Goal: Transaction & Acquisition: Obtain resource

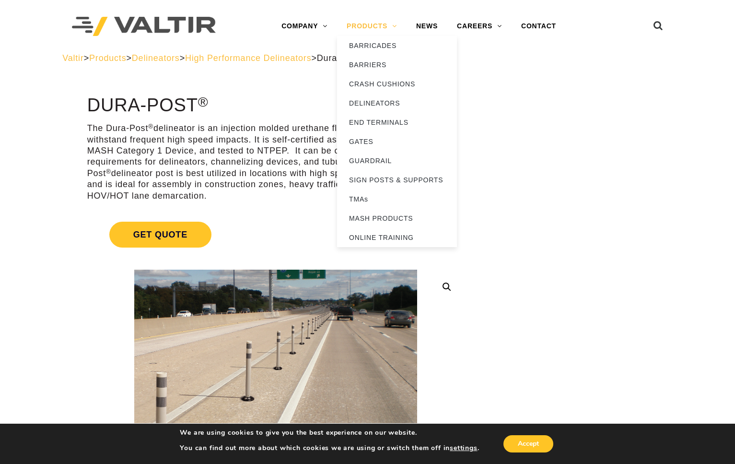
click at [362, 28] on link "PRODUCTS" at bounding box center [372, 26] width 70 height 19
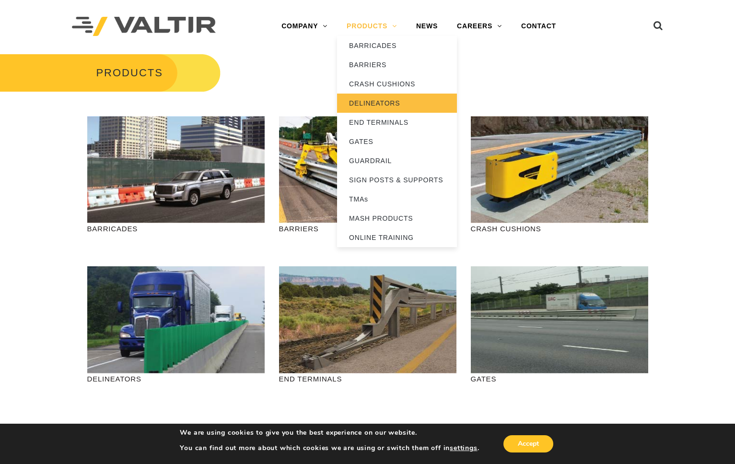
click at [380, 100] on link "DELINEATORS" at bounding box center [397, 102] width 120 height 19
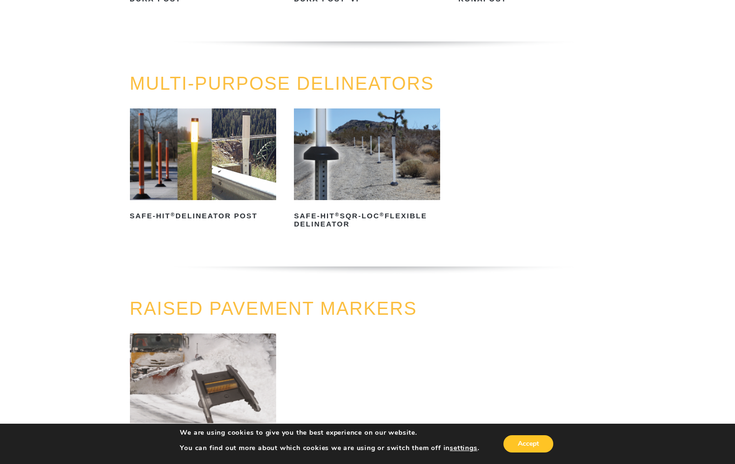
scroll to position [334, 0]
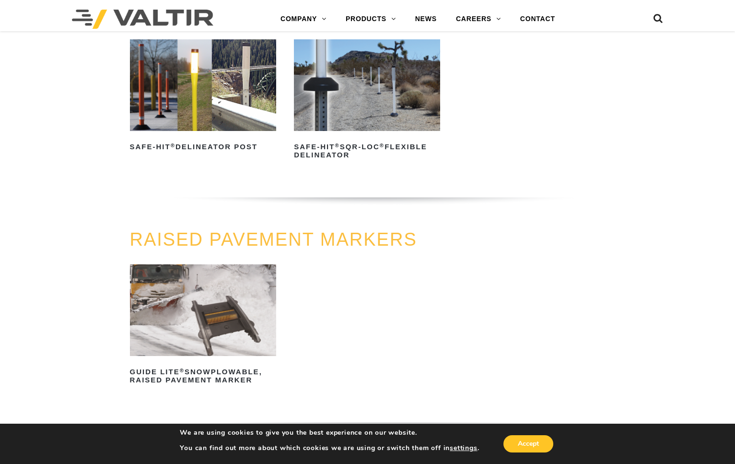
click at [210, 114] on img at bounding box center [203, 85] width 146 height 92
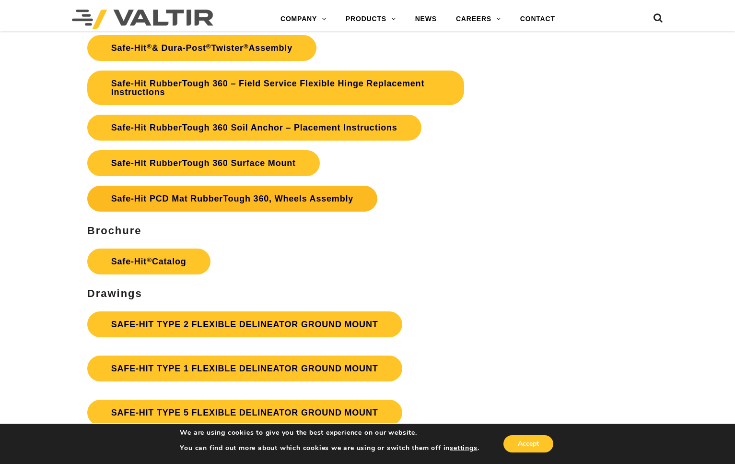
scroll to position [2016, 0]
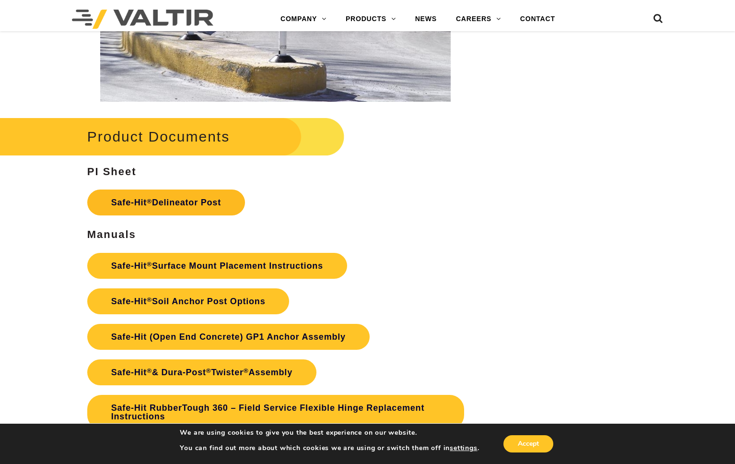
click at [216, 199] on link "Safe-Hit ® Delineator Post" at bounding box center [166, 202] width 158 height 26
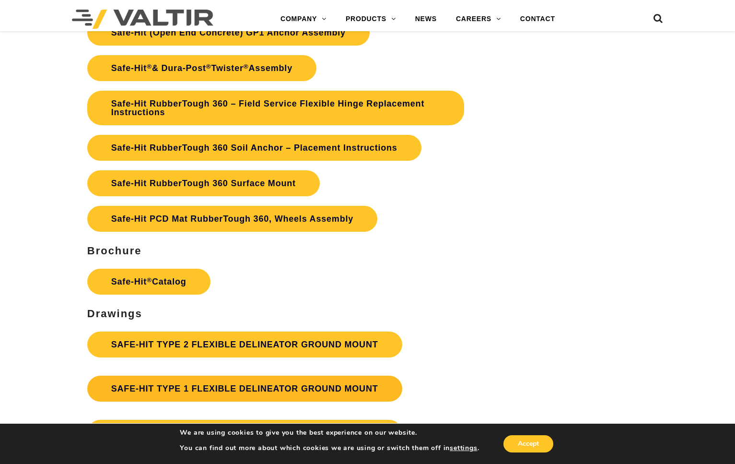
scroll to position [2350, 0]
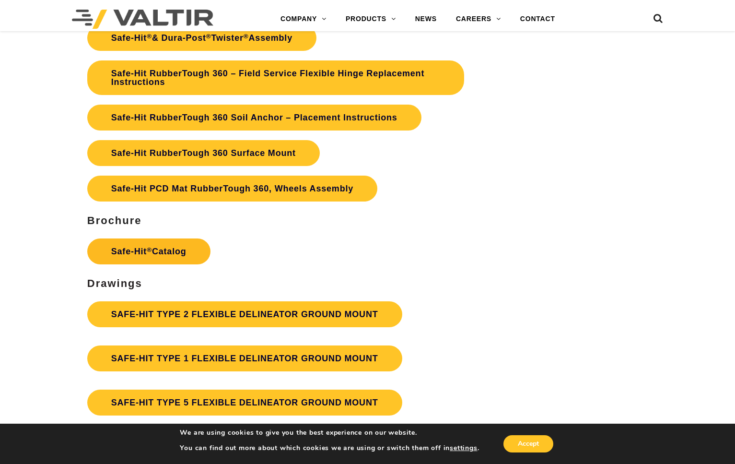
click at [181, 244] on link "Safe-Hit ® Catalog" at bounding box center [148, 251] width 123 height 26
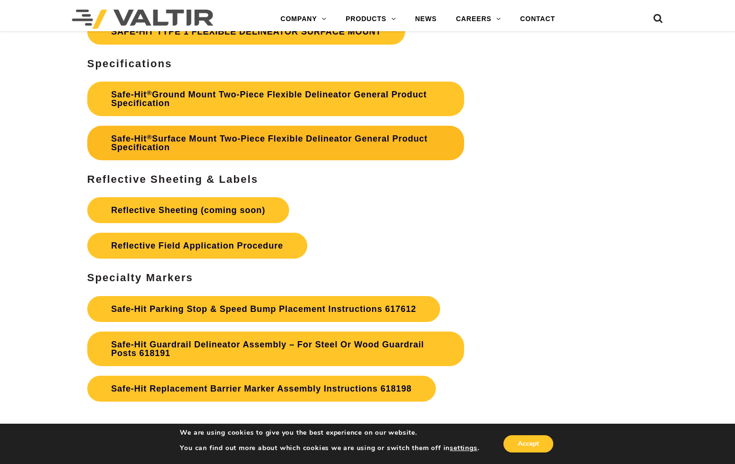
scroll to position [2862, 0]
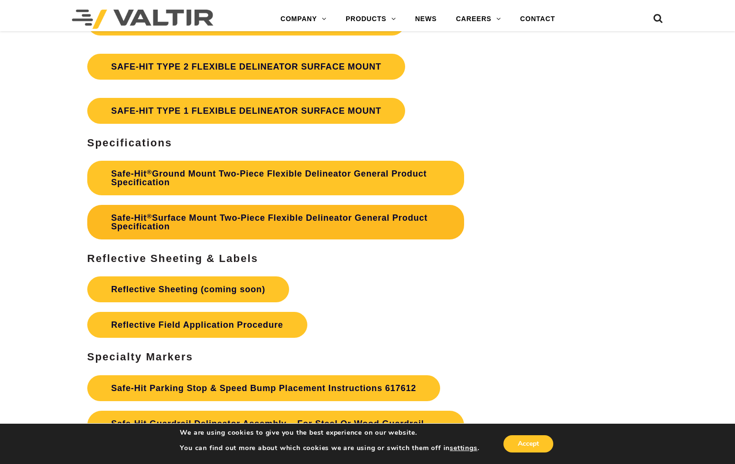
click at [209, 211] on link "Safe-Hit ® Surface Mount Two-Piece Flexible Delineator General Product Specific…" at bounding box center [275, 222] width 377 height 35
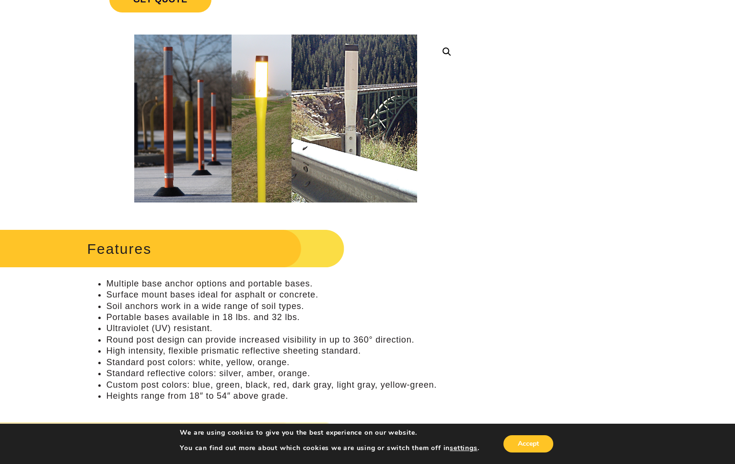
scroll to position [0, 0]
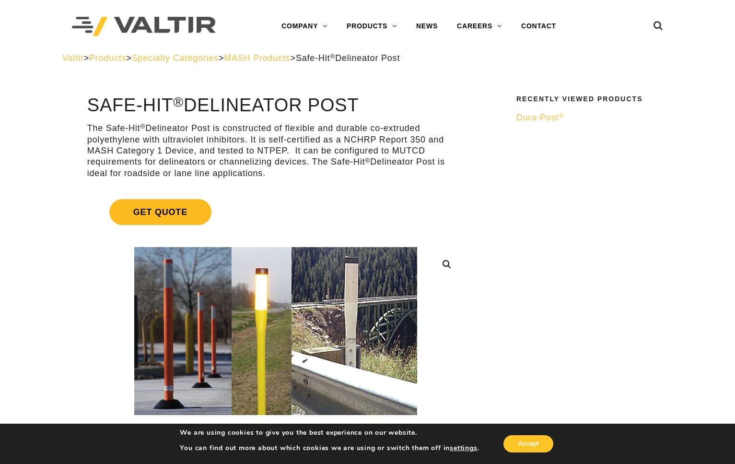
click at [186, 208] on span "Get Quote" at bounding box center [160, 212] width 102 height 26
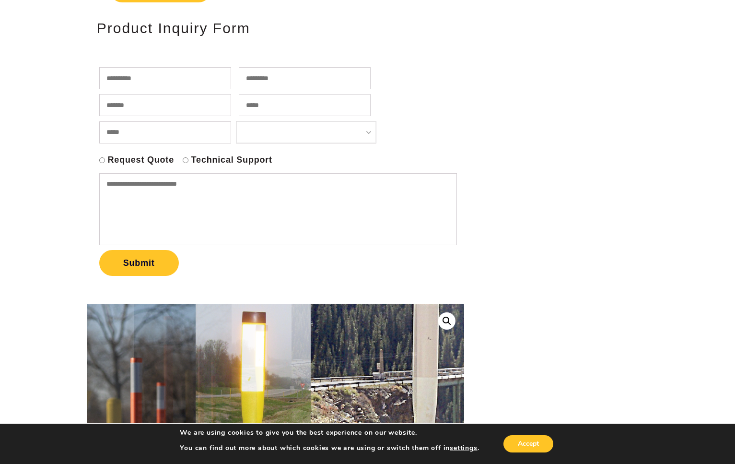
scroll to position [41, 0]
